Goal: Task Accomplishment & Management: Manage account settings

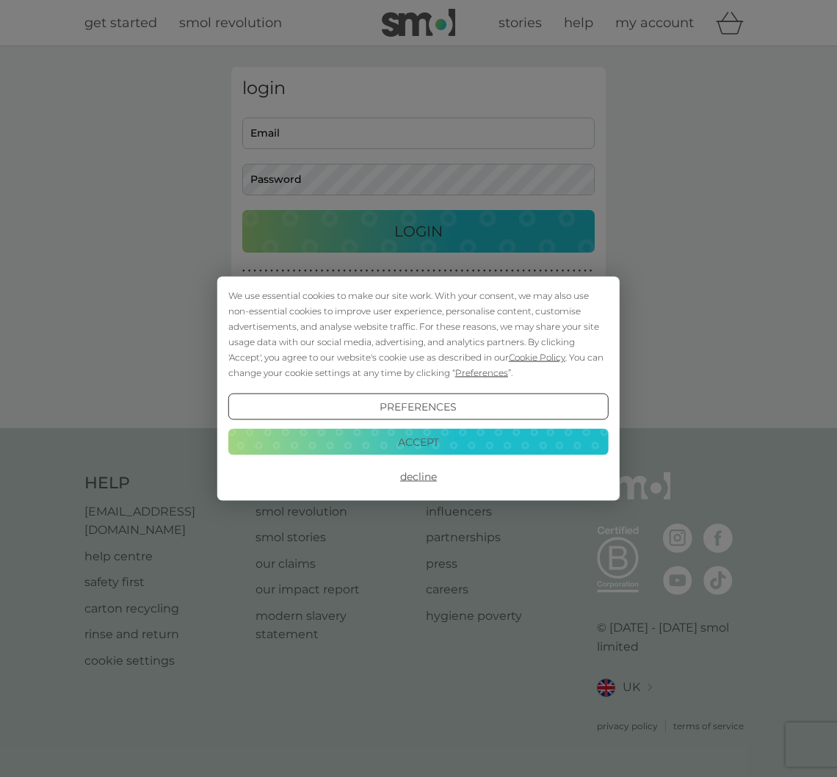
click at [390, 442] on button "Accept" at bounding box center [418, 441] width 380 height 26
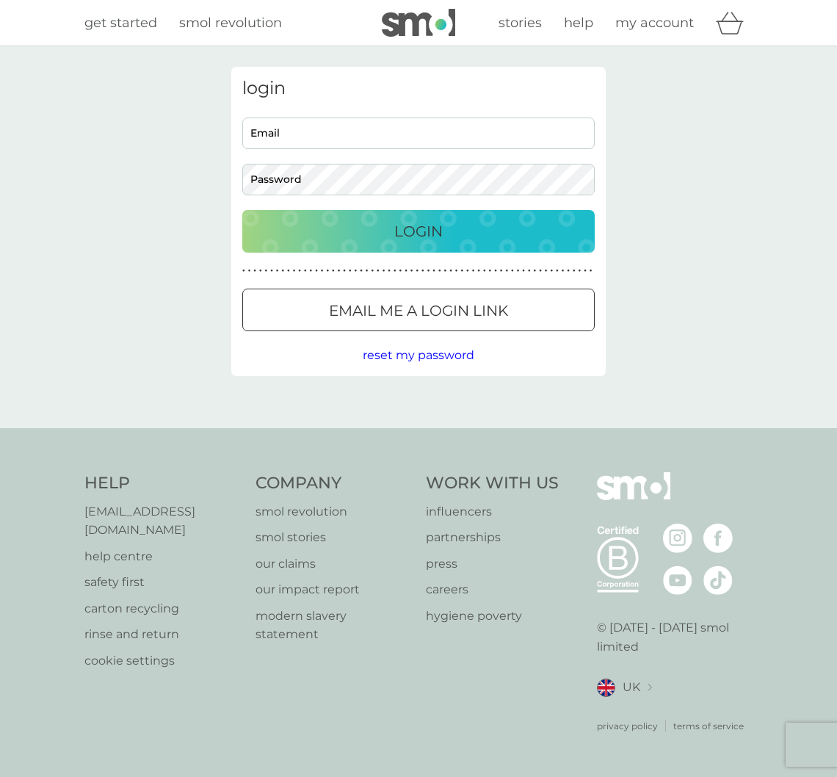
click at [378, 148] on div "Email Password" at bounding box center [418, 156] width 363 height 78
click at [349, 302] on p "Email me a login link" at bounding box center [418, 310] width 179 height 23
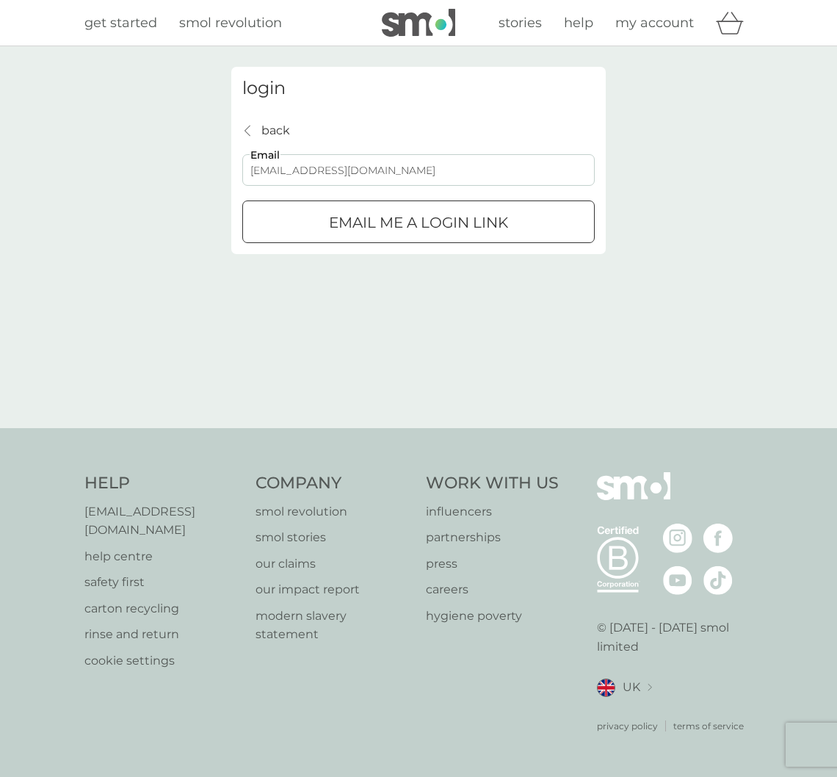
type input "[EMAIL_ADDRESS][DOMAIN_NAME]"
click at [391, 229] on p "Email me a login link" at bounding box center [418, 222] width 179 height 23
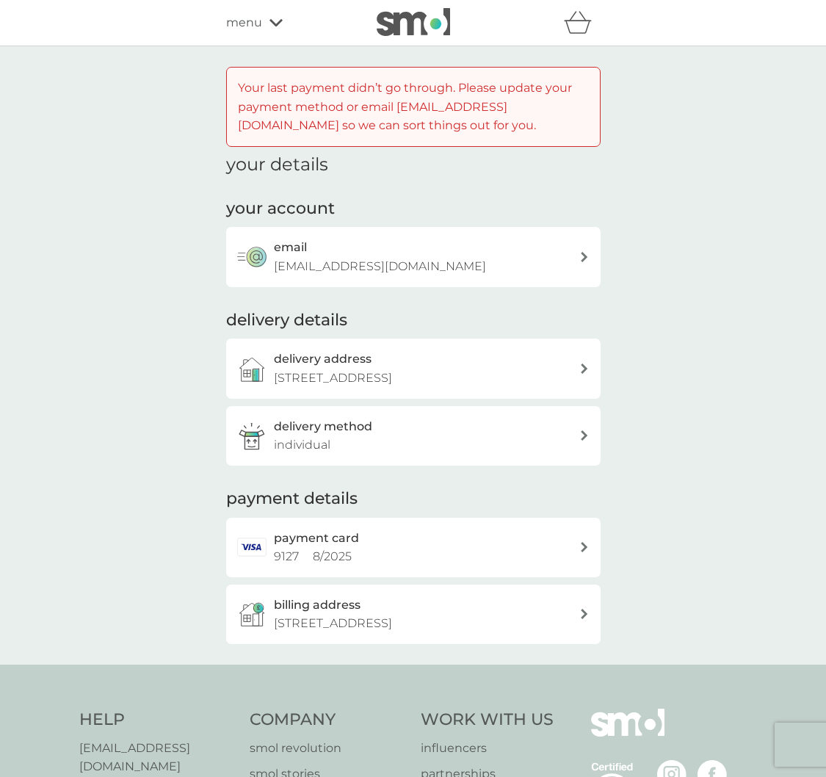
scroll to position [119, 0]
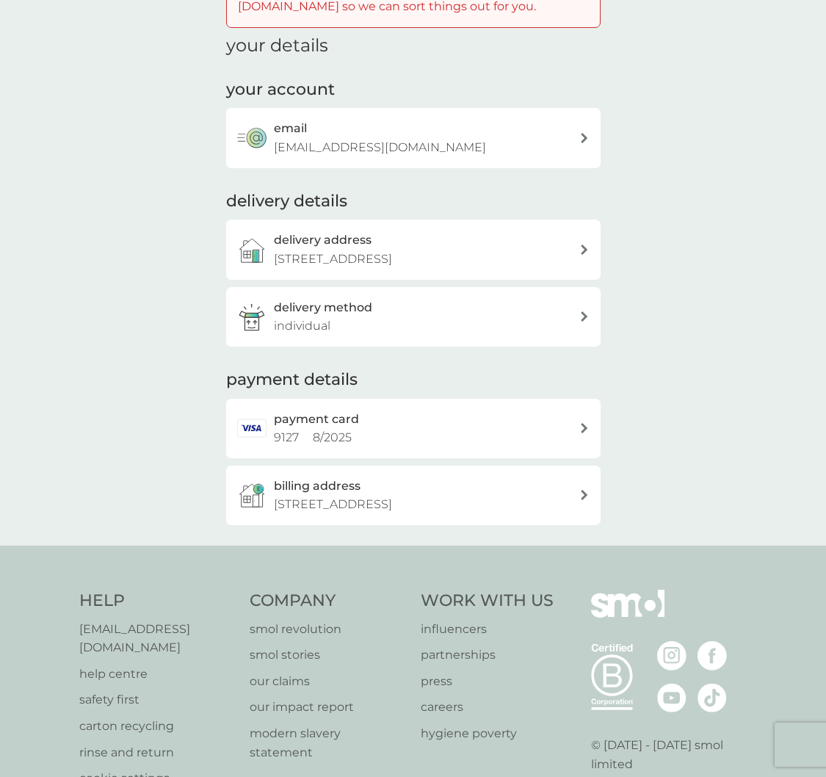
click at [359, 419] on div "payment card 9127 8 / 2025" at bounding box center [426, 428] width 305 height 37
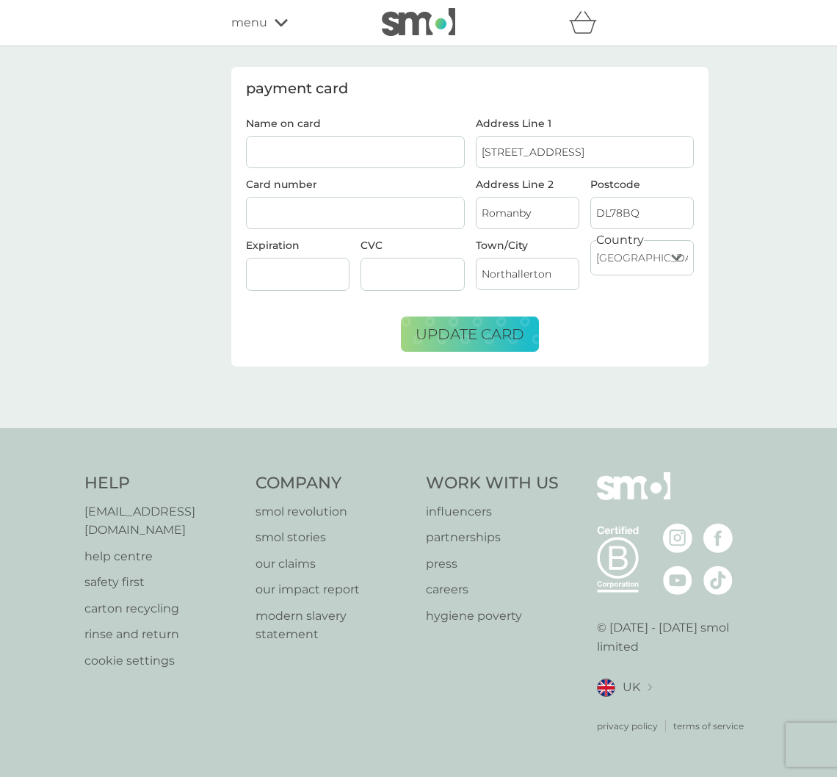
click at [364, 162] on input "Name on card" at bounding box center [355, 152] width 219 height 32
click at [328, 322] on form "Name on card [PERSON_NAME] Card number Expiration CVC Address Line [GEOGRAPHIC_…" at bounding box center [470, 235] width 448 height 234
click at [283, 153] on input "[PERSON_NAME]" at bounding box center [355, 152] width 219 height 32
type input "Mr [PERSON_NAME]"
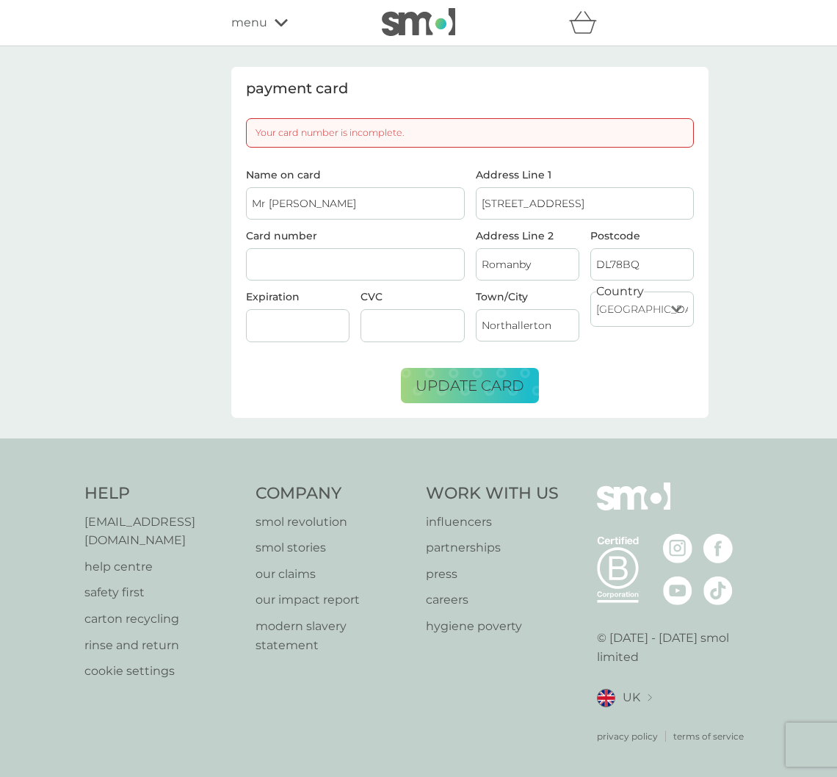
click at [289, 316] on div at bounding box center [298, 325] width 104 height 33
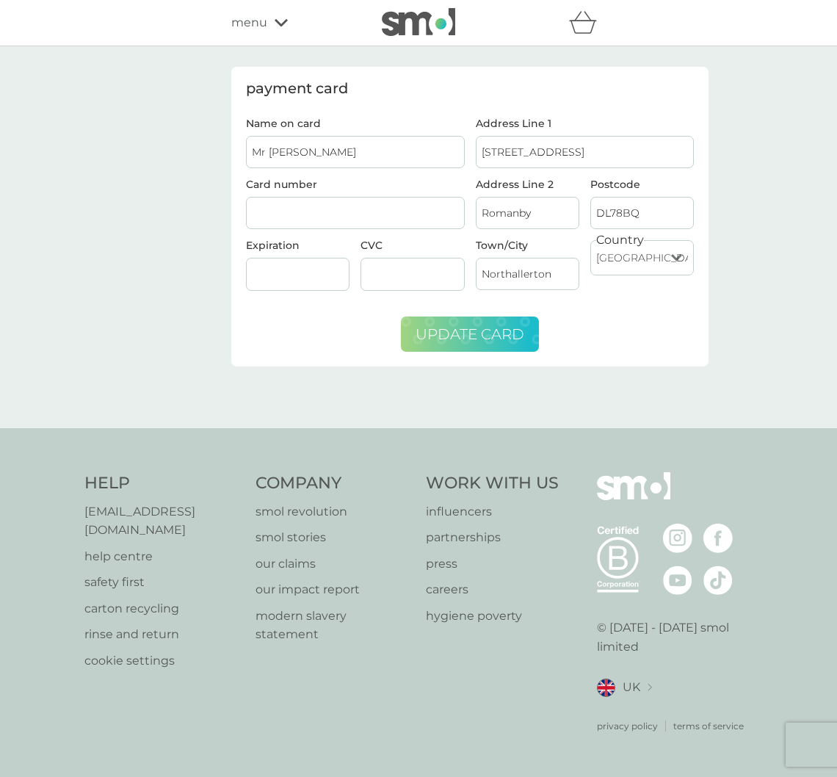
click at [455, 325] on span "update card" at bounding box center [470, 334] width 109 height 18
